Goal: Information Seeking & Learning: Learn about a topic

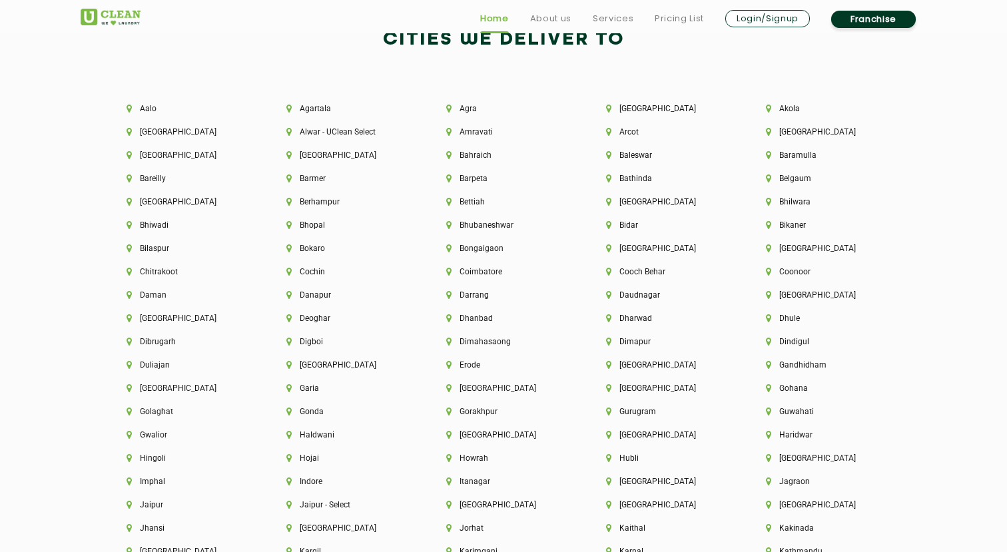
scroll to position [2887, 0]
click at [486, 268] on li "Coimbatore" at bounding box center [503, 270] width 115 height 9
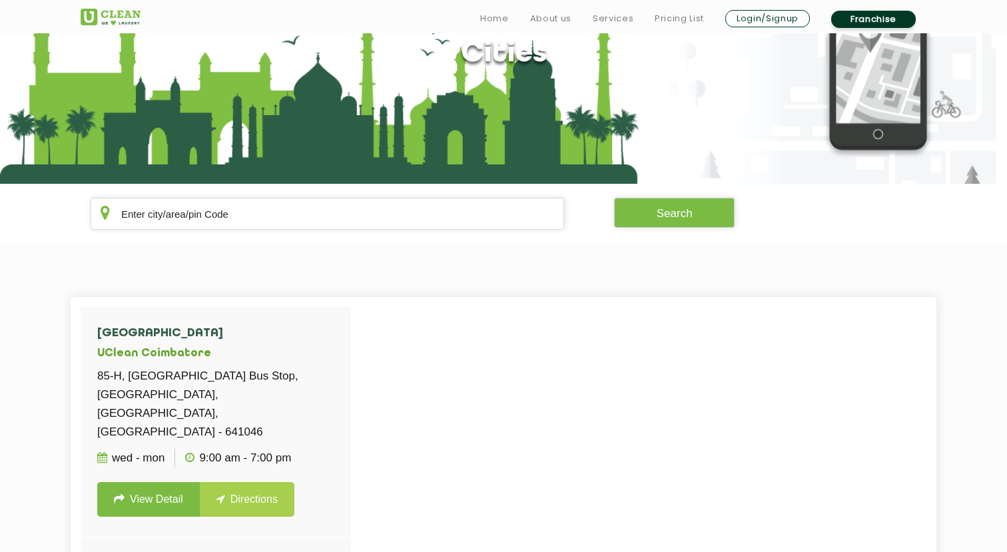
scroll to position [129, 0]
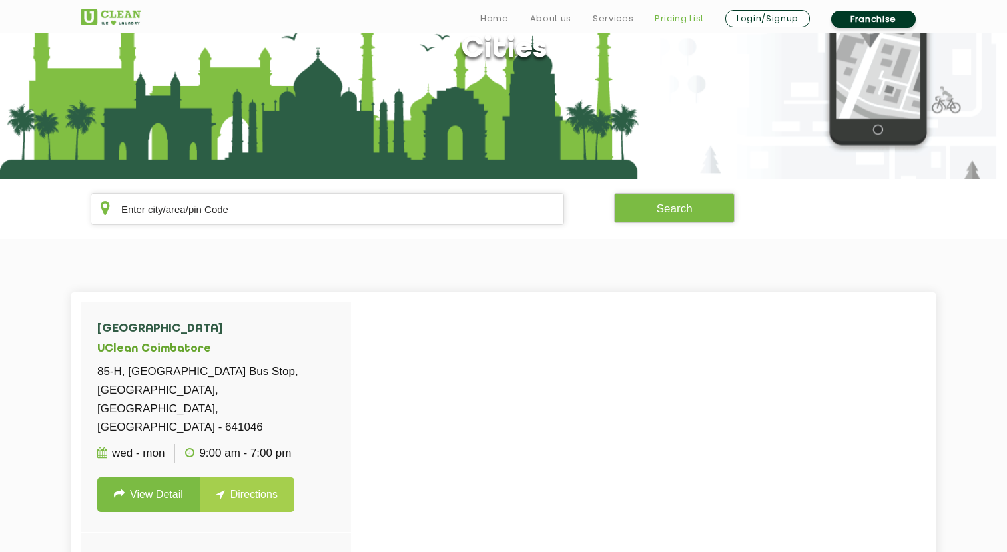
click at [683, 15] on link "Pricing List" at bounding box center [679, 19] width 49 height 16
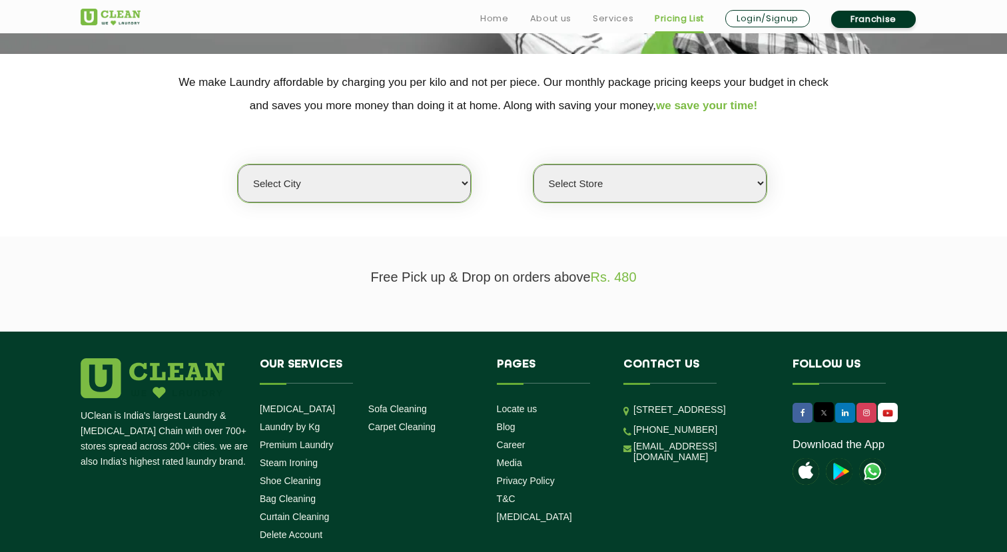
scroll to position [288, 0]
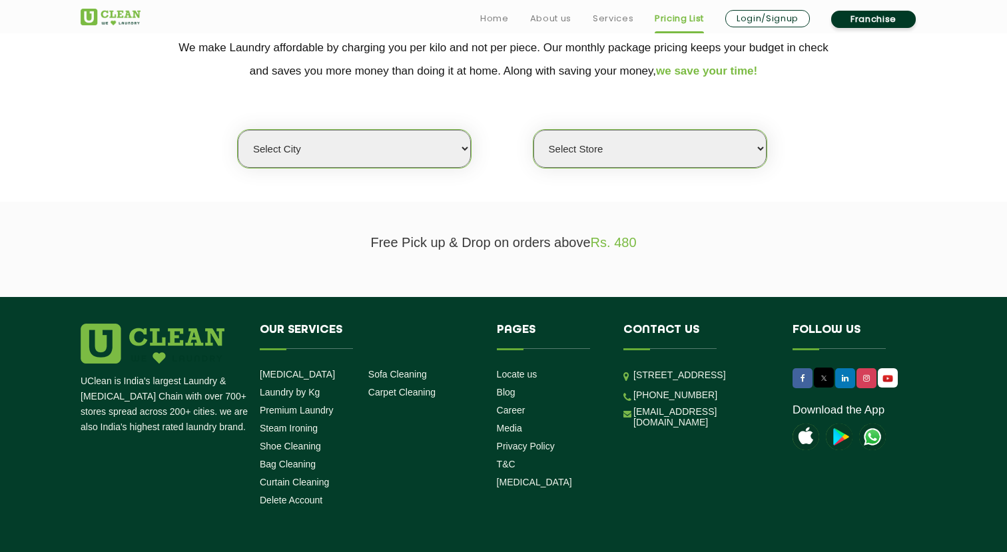
click at [396, 150] on select "Select city [GEOGRAPHIC_DATA] [GEOGRAPHIC_DATA] [GEOGRAPHIC_DATA] [GEOGRAPHIC_D…" at bounding box center [354, 149] width 233 height 38
select select "133"
click at [238, 130] on select "Select city [GEOGRAPHIC_DATA] [GEOGRAPHIC_DATA] [GEOGRAPHIC_DATA] [GEOGRAPHIC_D…" at bounding box center [354, 149] width 233 height 38
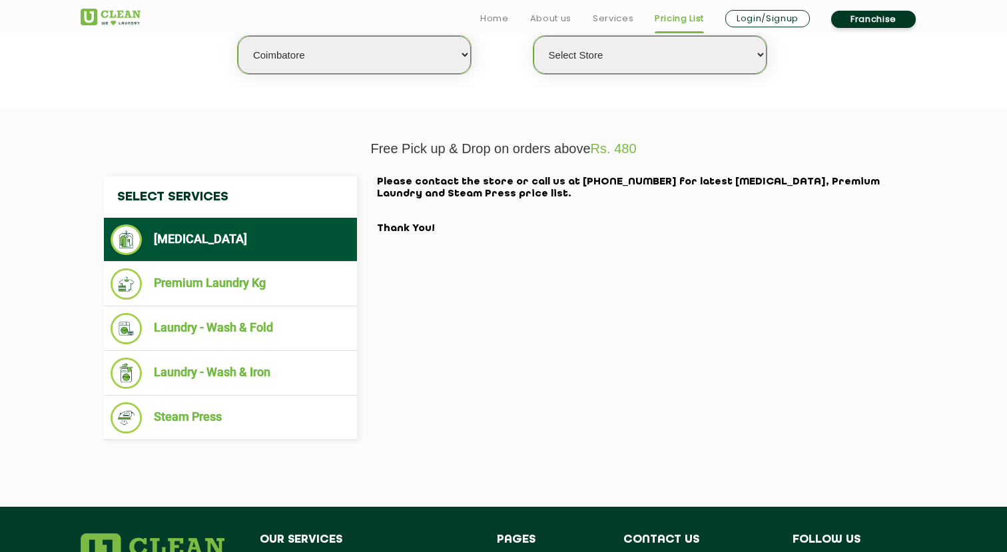
scroll to position [386, 0]
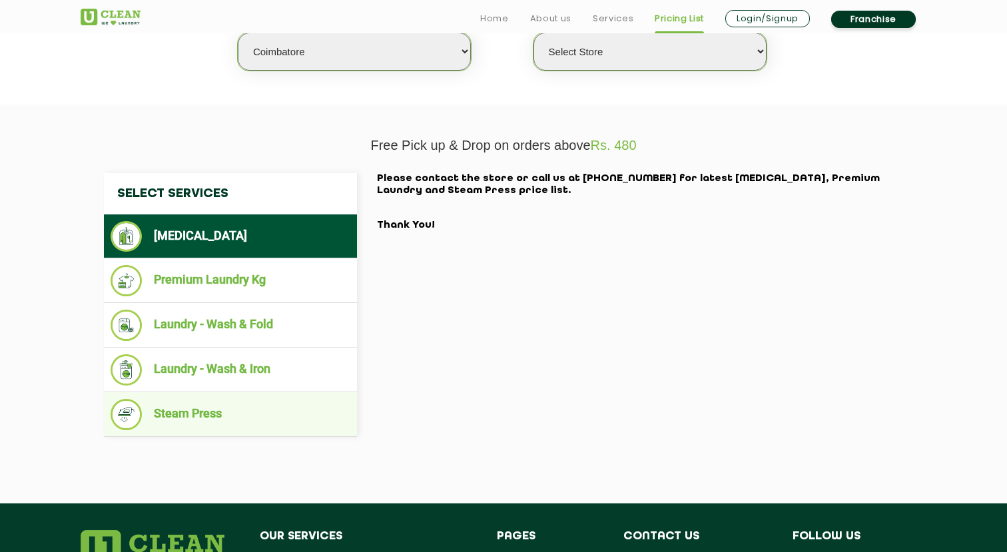
click at [262, 420] on li "Steam Press" at bounding box center [231, 414] width 240 height 31
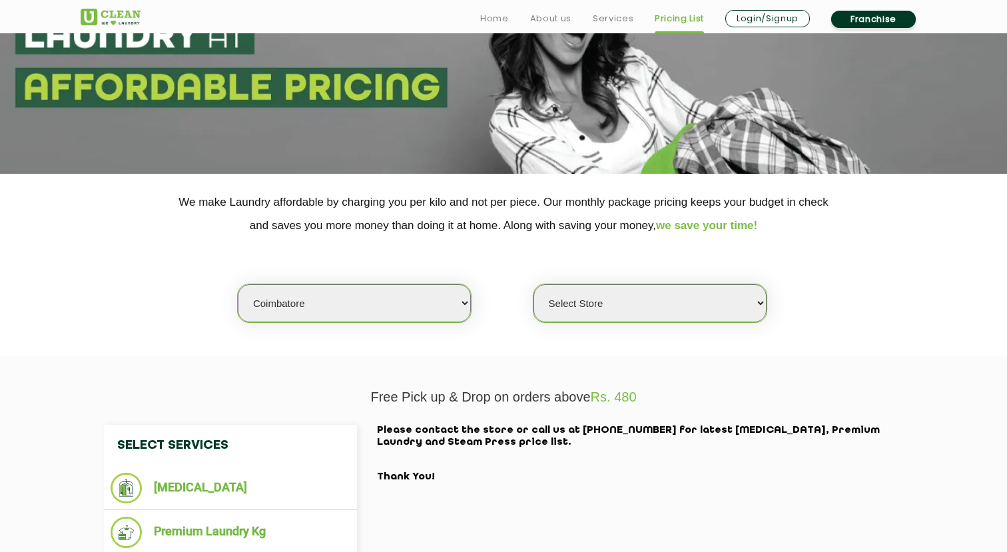
scroll to position [135, 0]
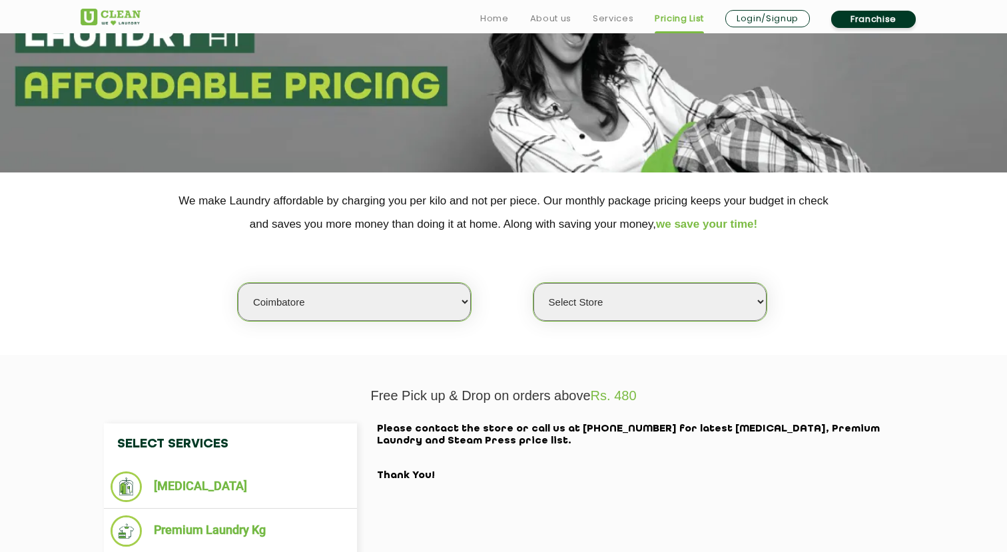
click at [602, 298] on select "Select Store [GEOGRAPHIC_DATA]" at bounding box center [650, 302] width 233 height 38
select select "572"
click at [534, 283] on select "Select Store [GEOGRAPHIC_DATA]" at bounding box center [650, 302] width 233 height 38
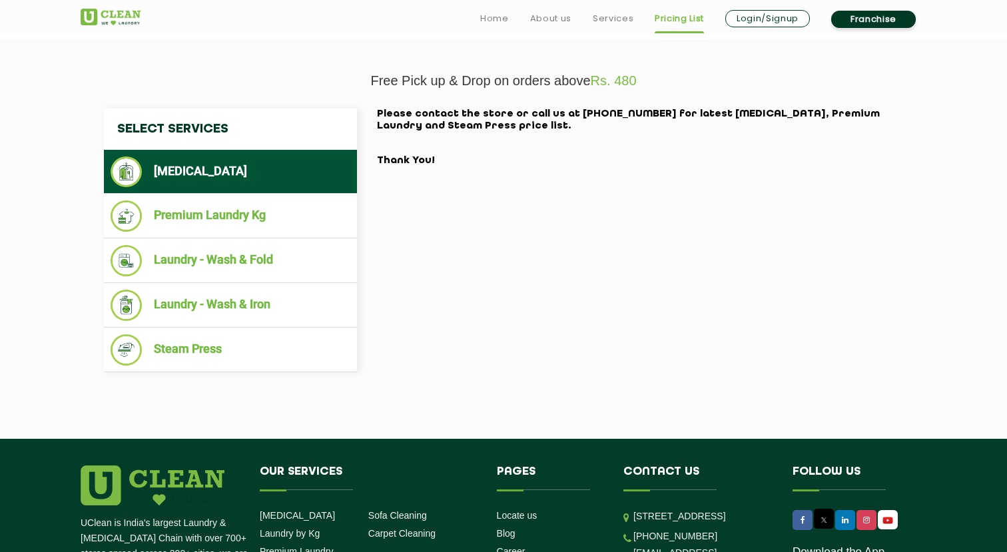
scroll to position [458, 0]
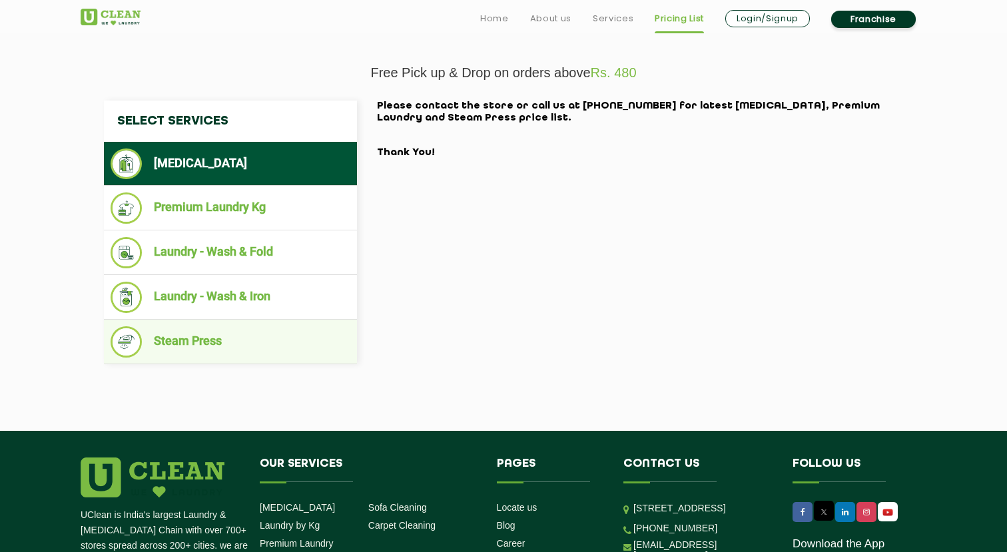
click at [263, 342] on li "Steam Press" at bounding box center [231, 341] width 240 height 31
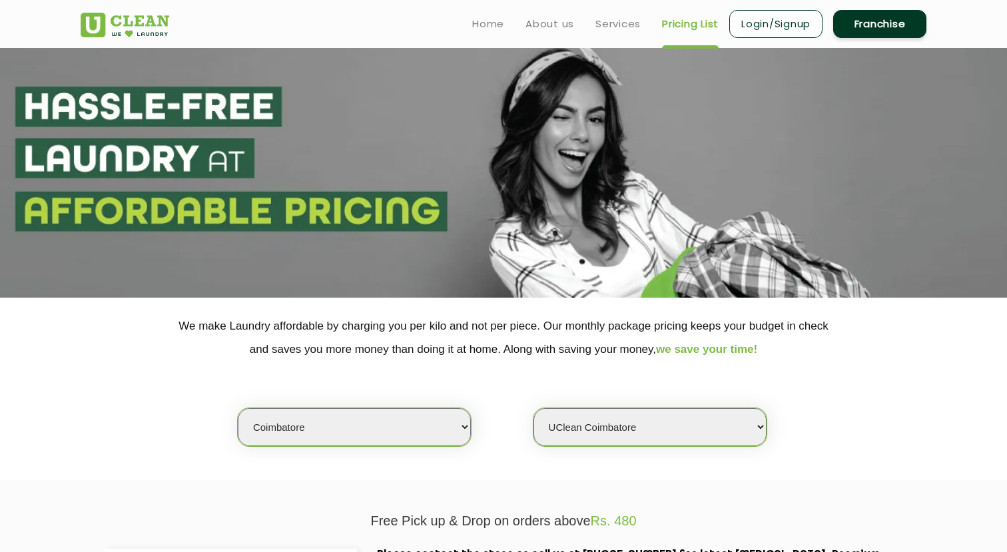
scroll to position [0, 0]
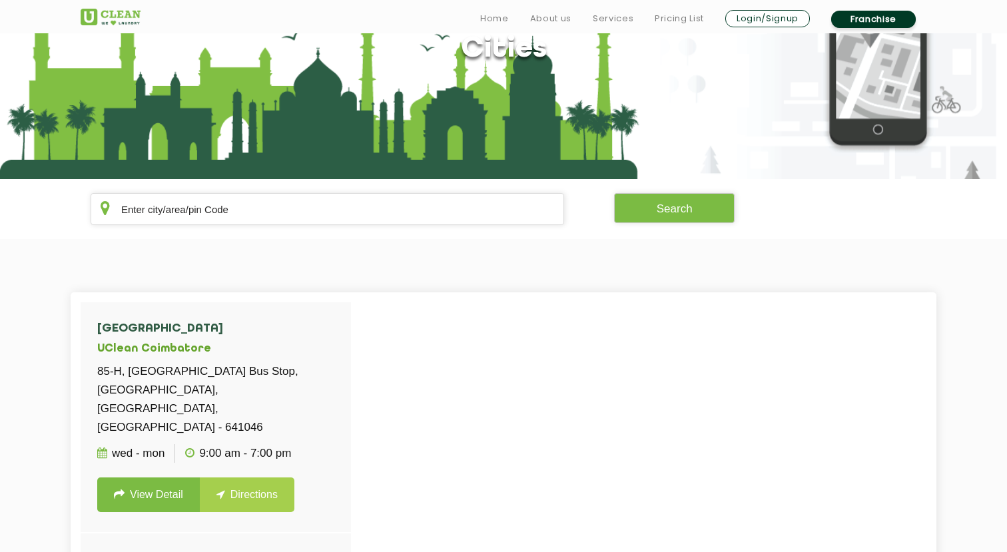
scroll to position [1909, 0]
